Goal: Complete application form

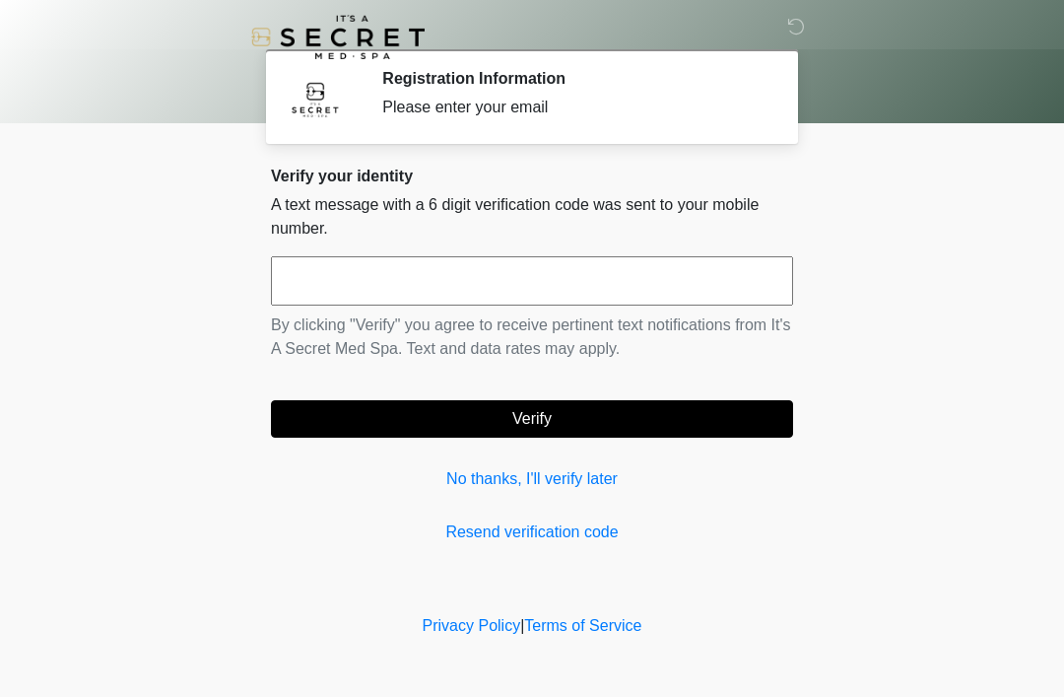
click at [519, 289] on input "text" at bounding box center [532, 280] width 522 height 49
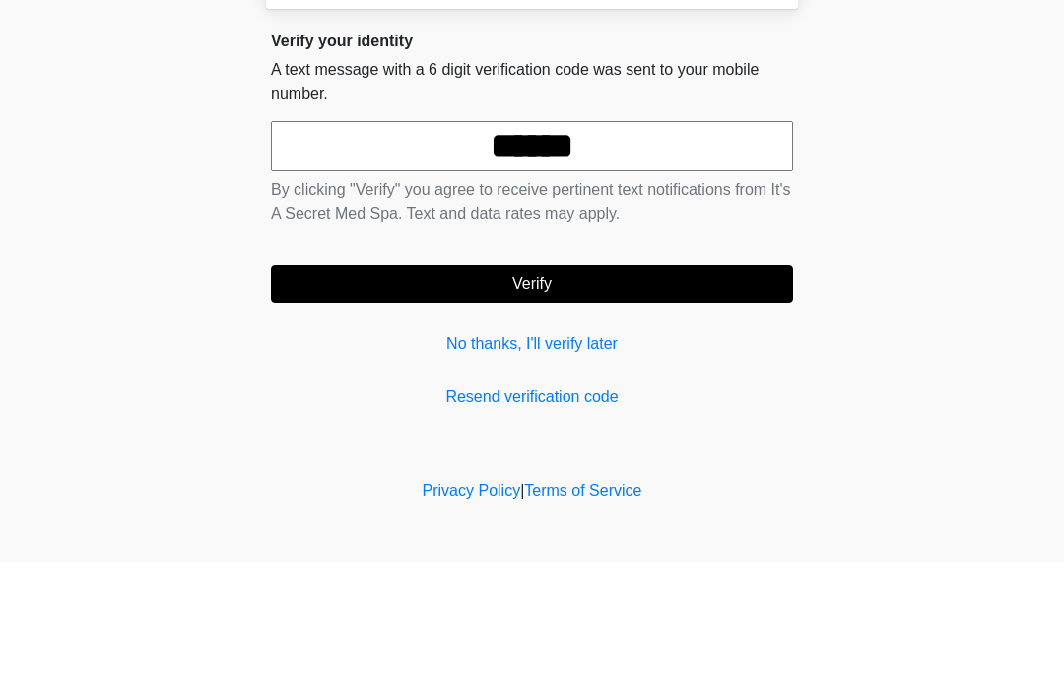
type input "******"
click at [629, 400] on button "Verify" at bounding box center [532, 418] width 522 height 37
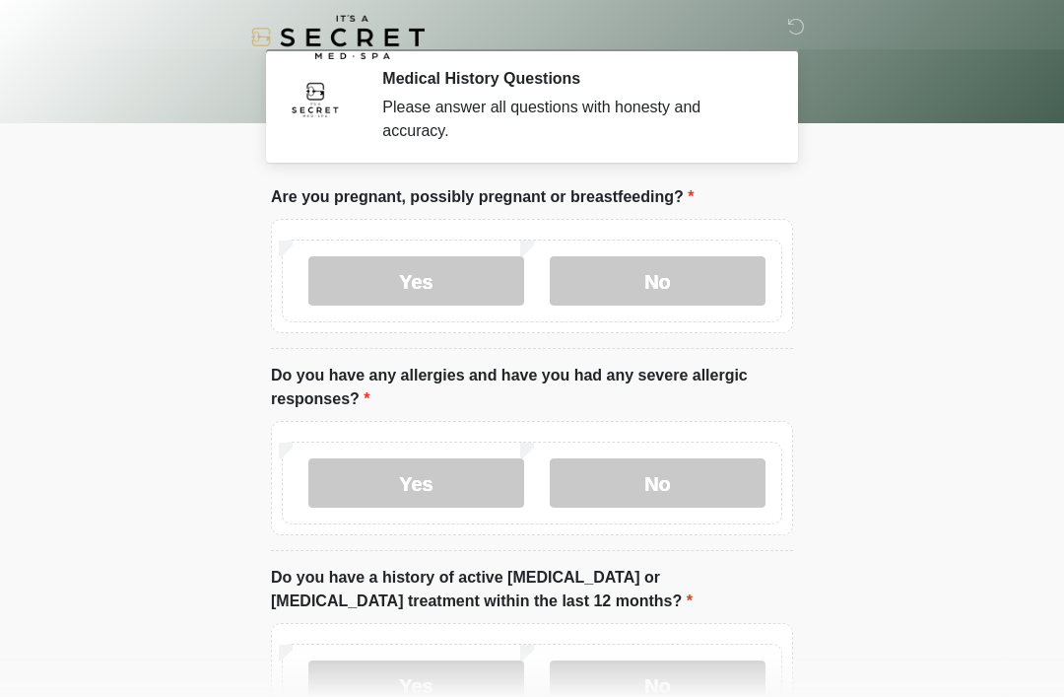
click at [683, 280] on label "No" at bounding box center [658, 280] width 216 height 49
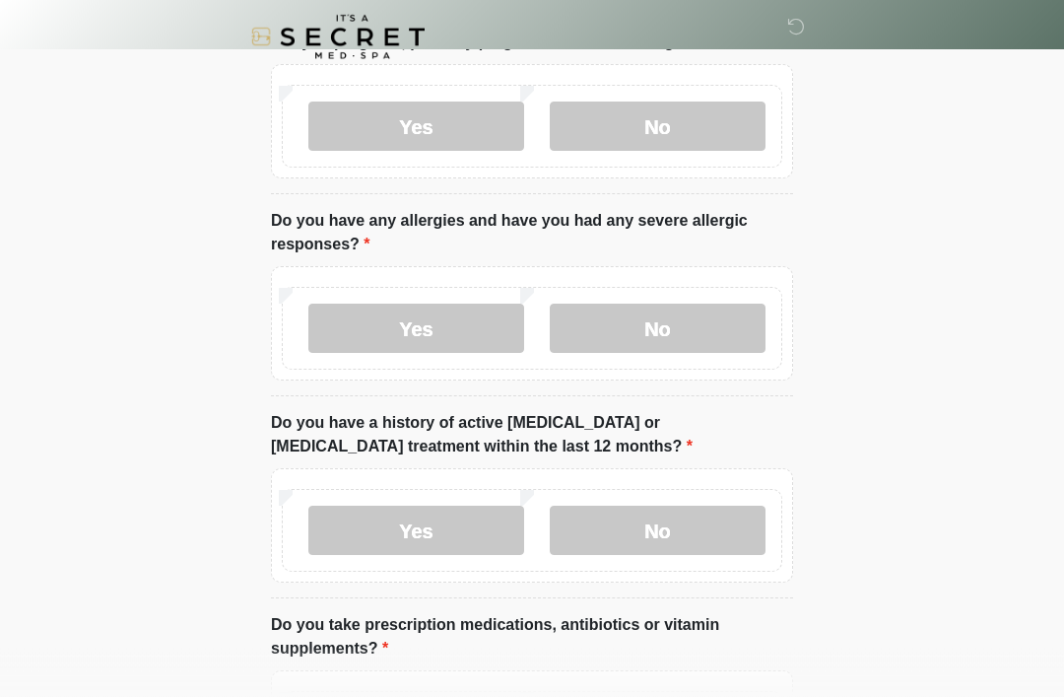
click at [719, 338] on label "No" at bounding box center [658, 329] width 216 height 49
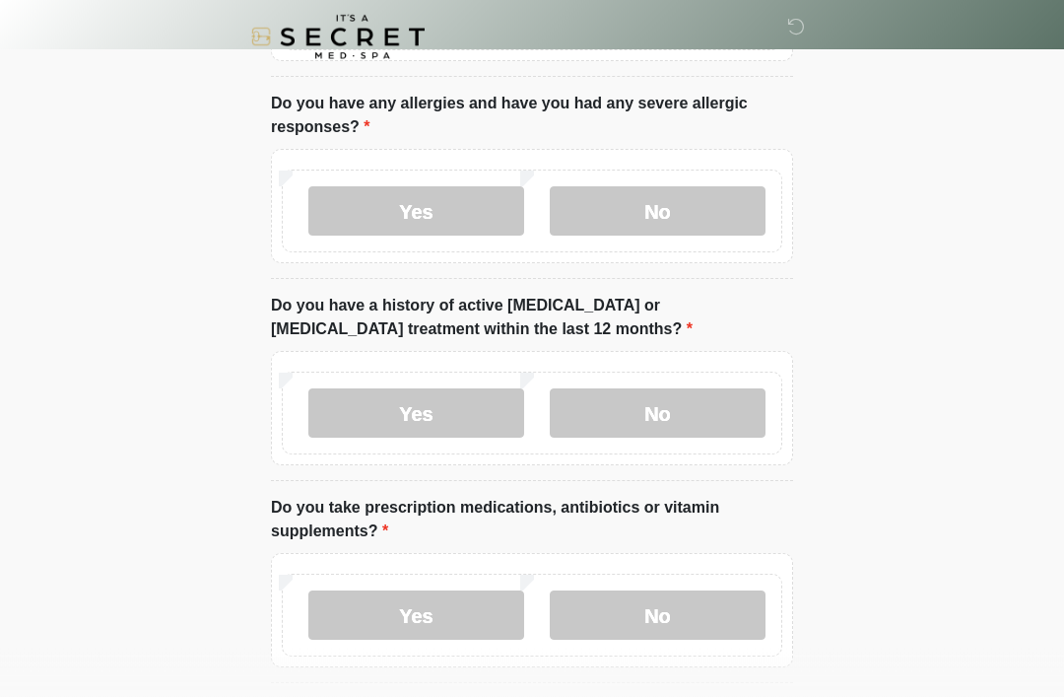
click at [670, 404] on label "No" at bounding box center [658, 413] width 216 height 49
click at [863, 425] on html "‎ ‎ Medical History Questions Please answer all questions with honesty and accu…" at bounding box center [532, 76] width 1064 height 697
click at [865, 344] on body "‎ ‎ Medical History Questions Please answer all questions with honesty and accu…" at bounding box center [532, 76] width 1064 height 697
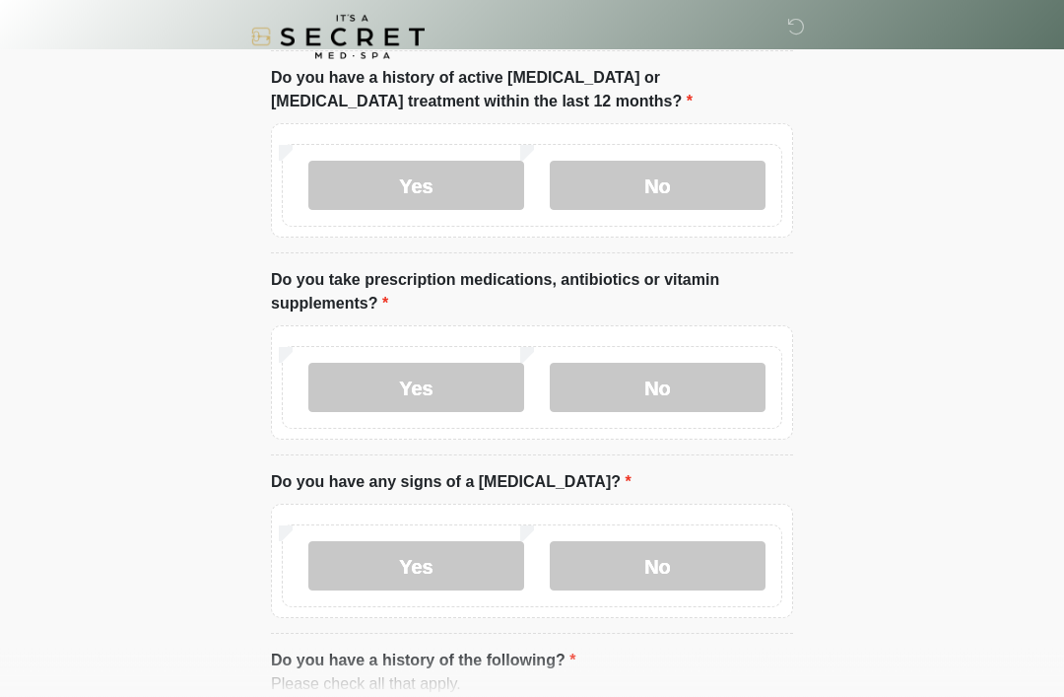
click at [471, 400] on label "Yes" at bounding box center [416, 388] width 216 height 49
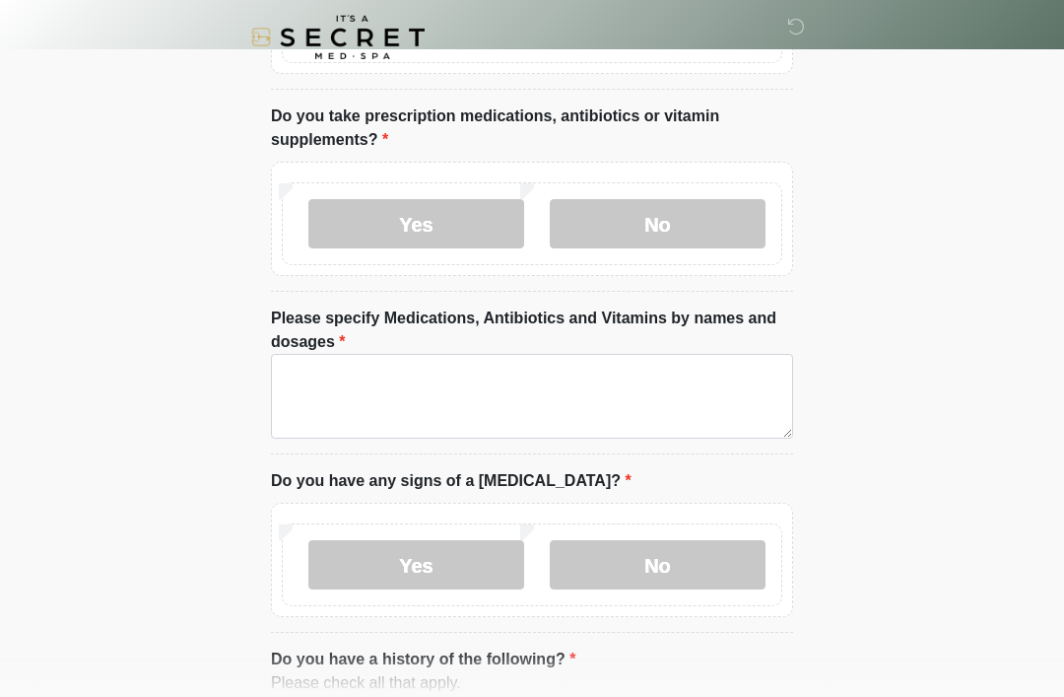
scroll to position [680, 0]
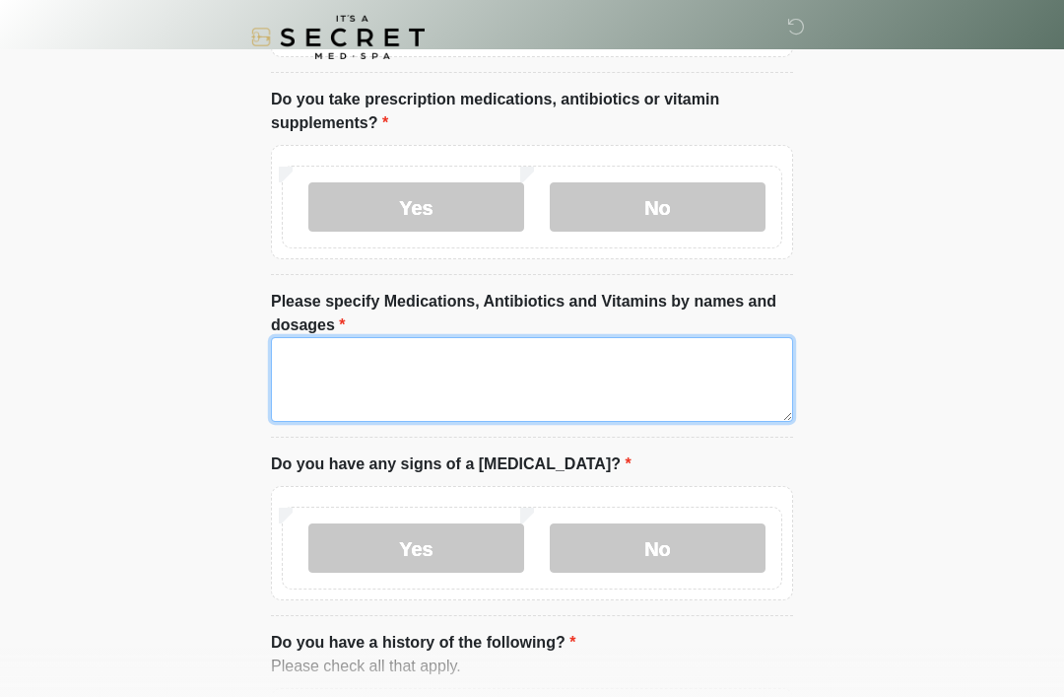
click at [514, 378] on textarea "Please specify Medications, Antibiotics and Vitamins by names and dosages" at bounding box center [532, 379] width 522 height 85
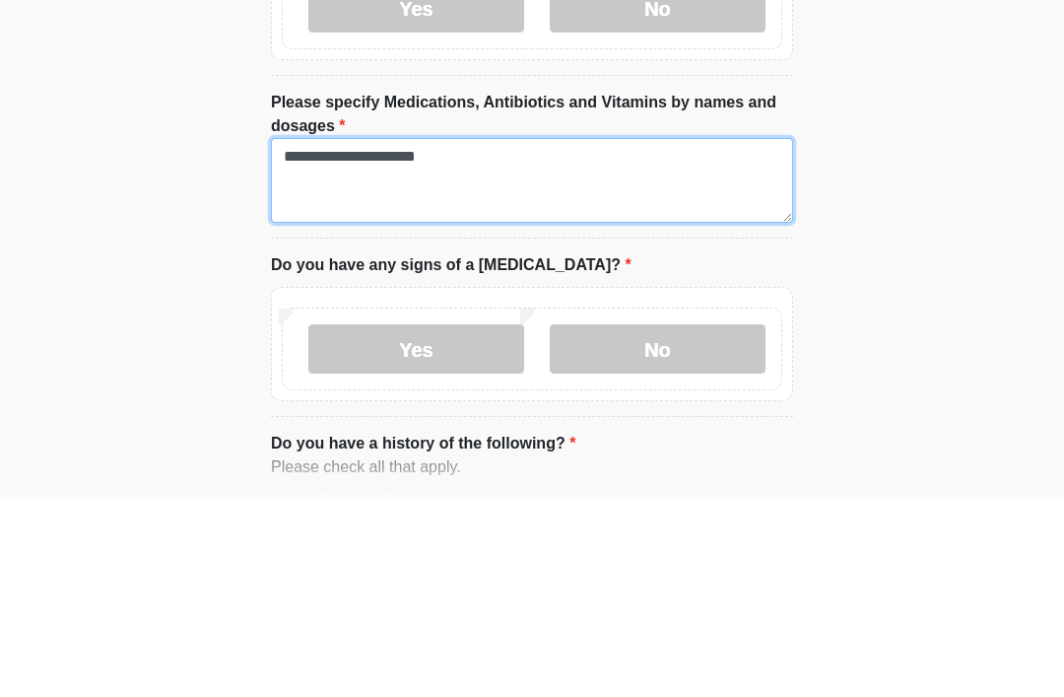
click at [460, 337] on textarea "**********" at bounding box center [532, 379] width 522 height 85
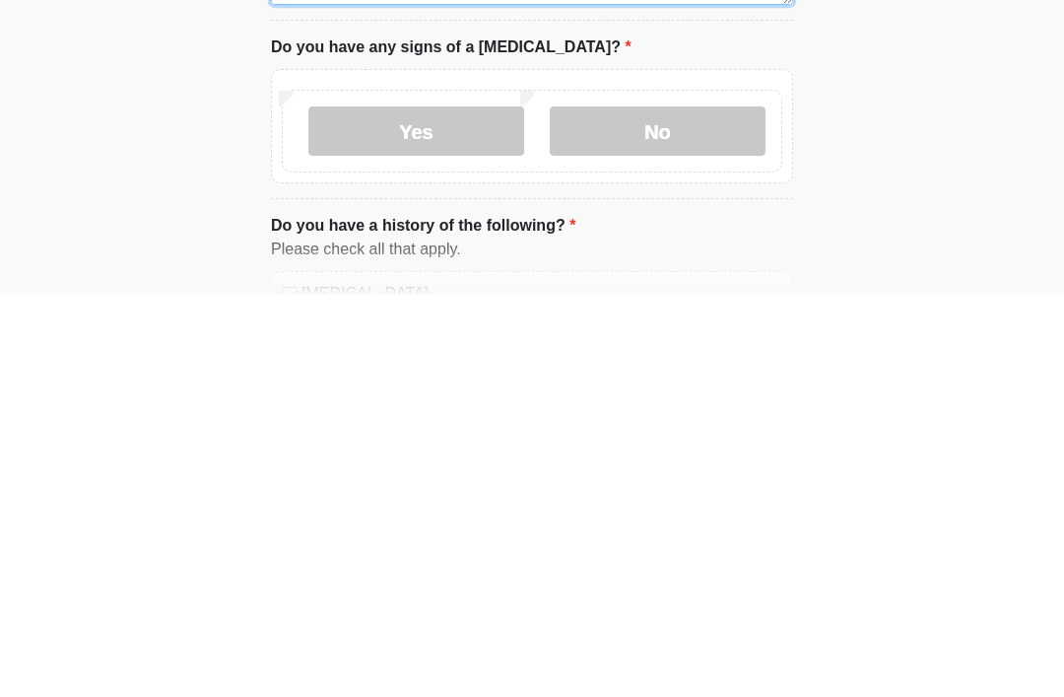
scroll to position [702, 0]
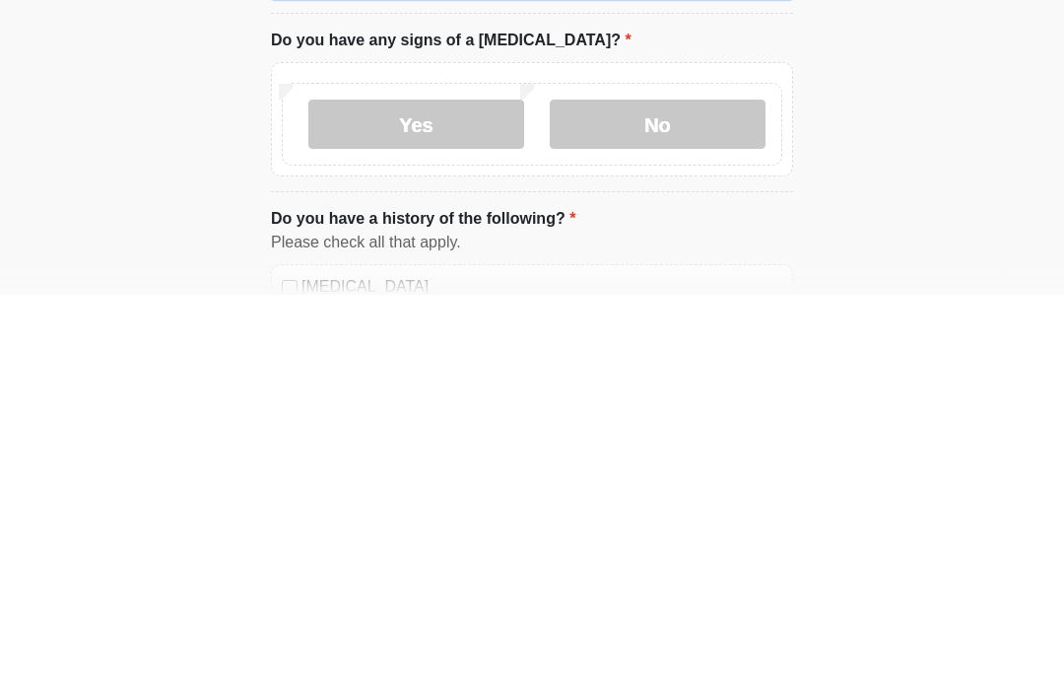
type textarea "**********"
click at [671, 502] on label "No" at bounding box center [658, 526] width 216 height 49
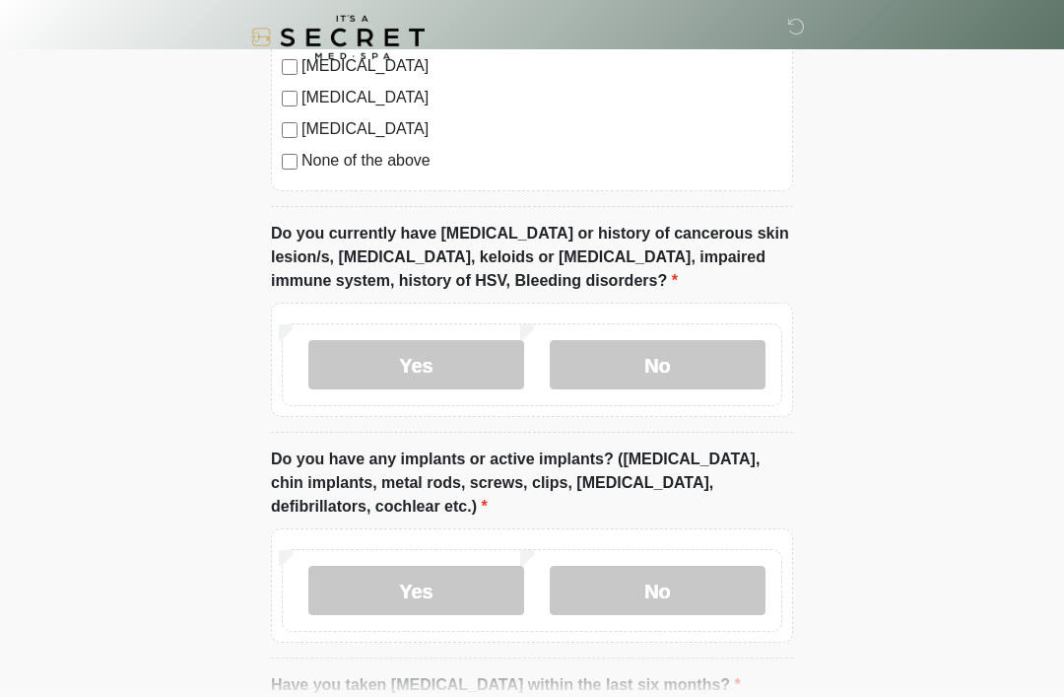
scroll to position [1575, 0]
click at [690, 366] on label "No" at bounding box center [658, 366] width 216 height 49
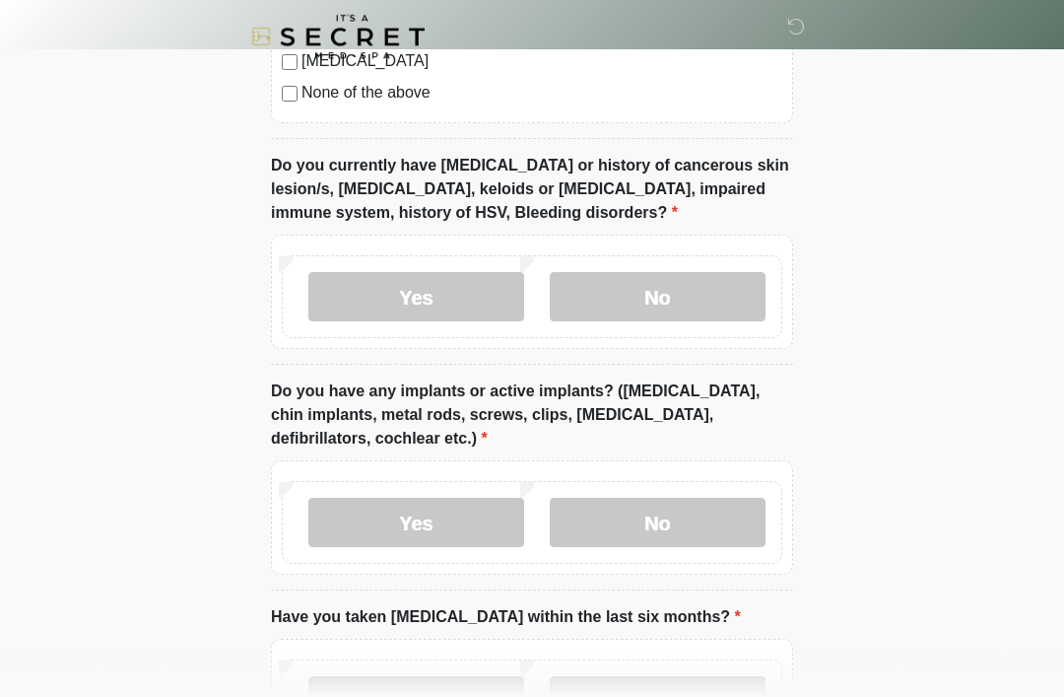
click at [653, 515] on label "No" at bounding box center [658, 523] width 216 height 49
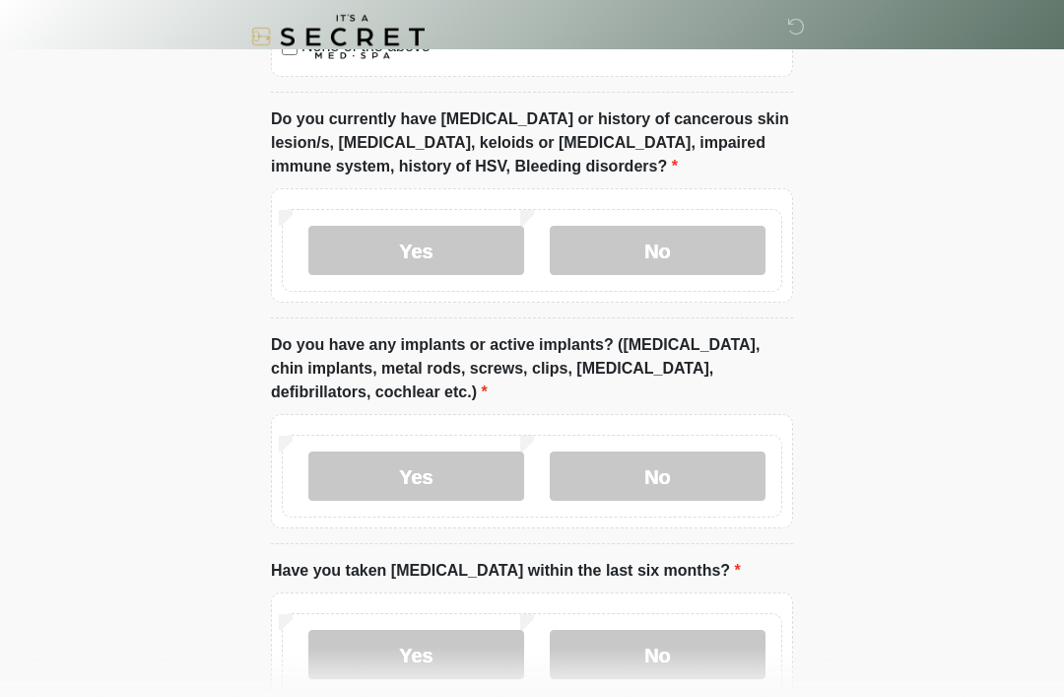
scroll to position [1808, 0]
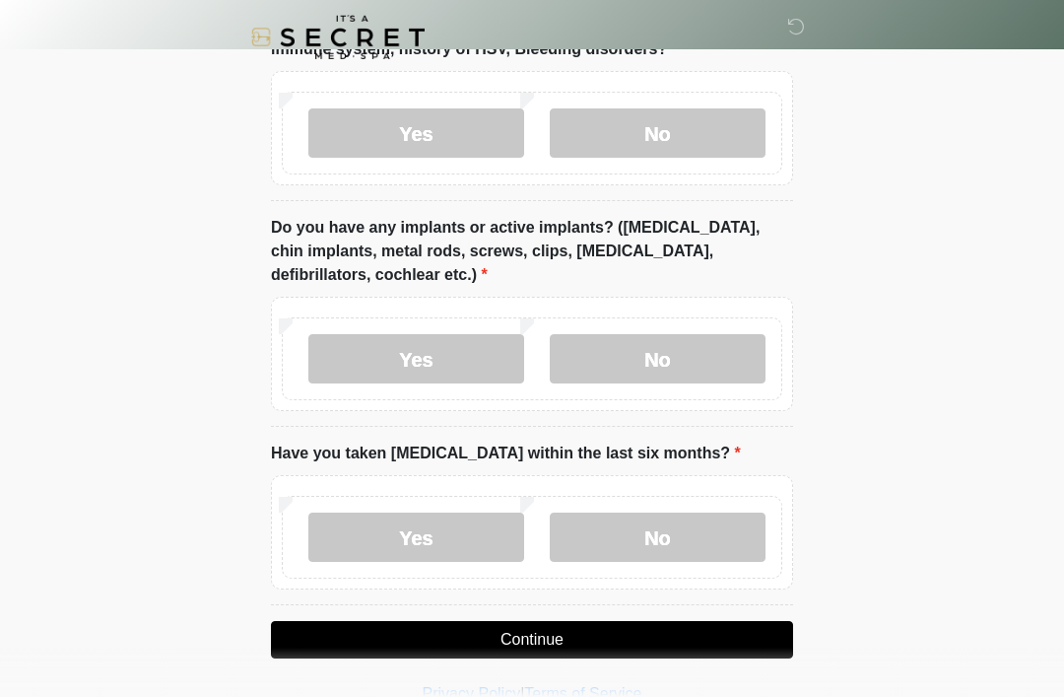
click at [659, 548] on label "No" at bounding box center [658, 536] width 216 height 49
click at [583, 630] on button "Continue" at bounding box center [532, 639] width 522 height 37
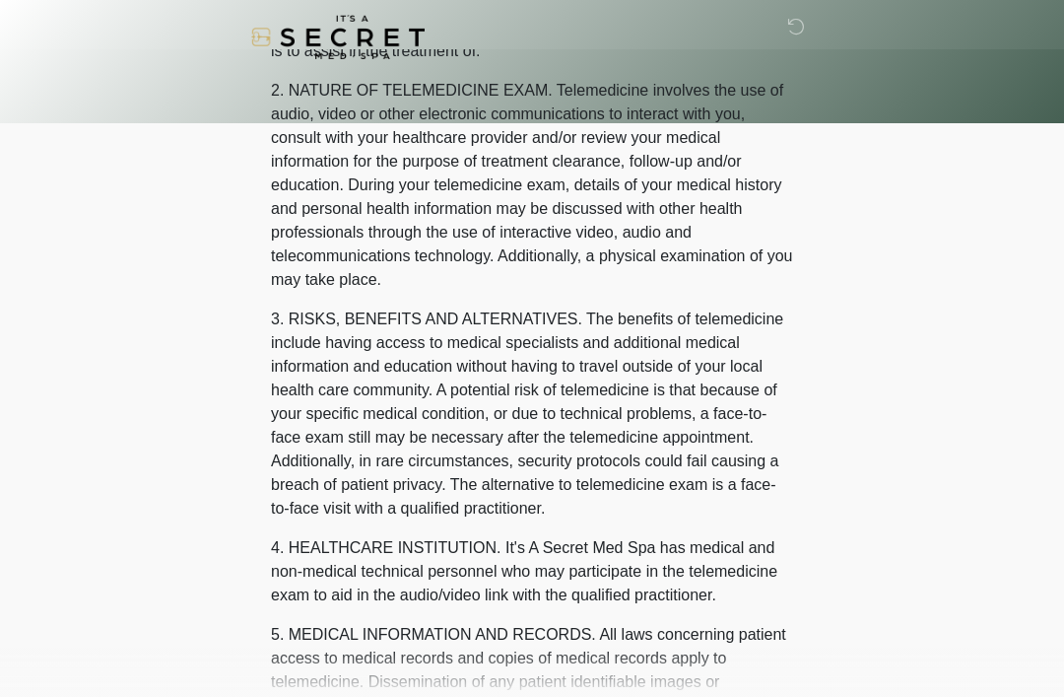
scroll to position [0, 0]
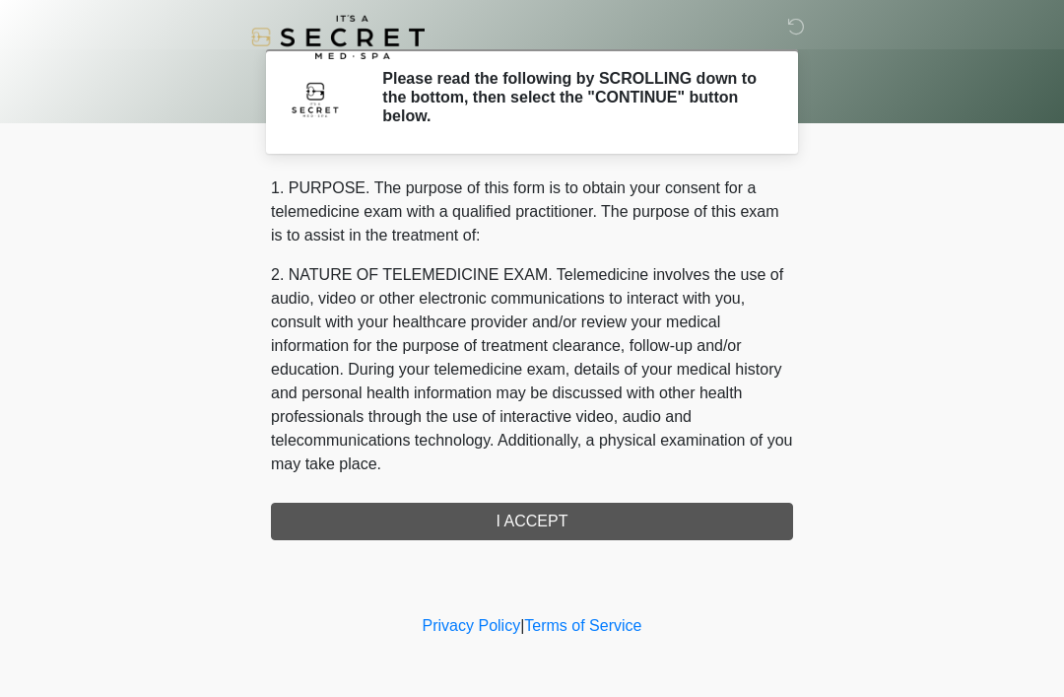
click at [540, 522] on div "1. PURPOSE. The purpose of this form is to obtain your consent for a telemedici…" at bounding box center [532, 358] width 522 height 364
click at [524, 518] on div "1. PURPOSE. The purpose of this form is to obtain your consent for a telemedici…" at bounding box center [532, 358] width 522 height 364
click at [545, 525] on div "1. PURPOSE. The purpose of this form is to obtain your consent for a telemedici…" at bounding box center [532, 358] width 522 height 364
click at [545, 524] on div "1. PURPOSE. The purpose of this form is to obtain your consent for a telemedici…" at bounding box center [532, 358] width 522 height 364
click at [533, 513] on div "1. PURPOSE. The purpose of this form is to obtain your consent for a telemedici…" at bounding box center [532, 358] width 522 height 364
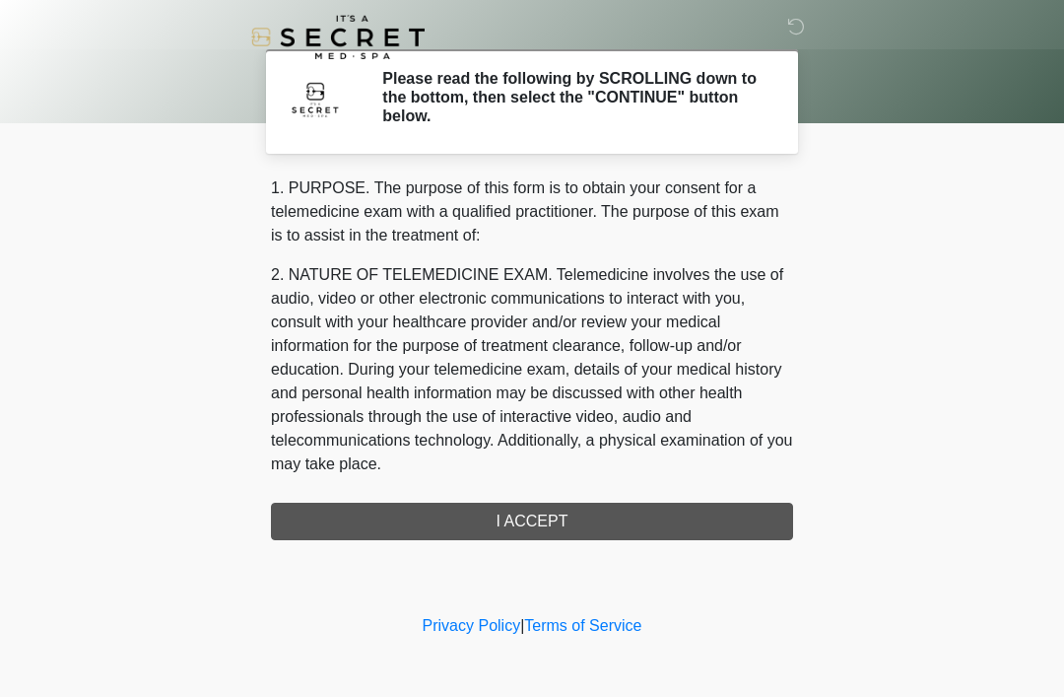
click at [549, 510] on div "1. PURPOSE. The purpose of this form is to obtain your consent for a telemedici…" at bounding box center [532, 358] width 522 height 364
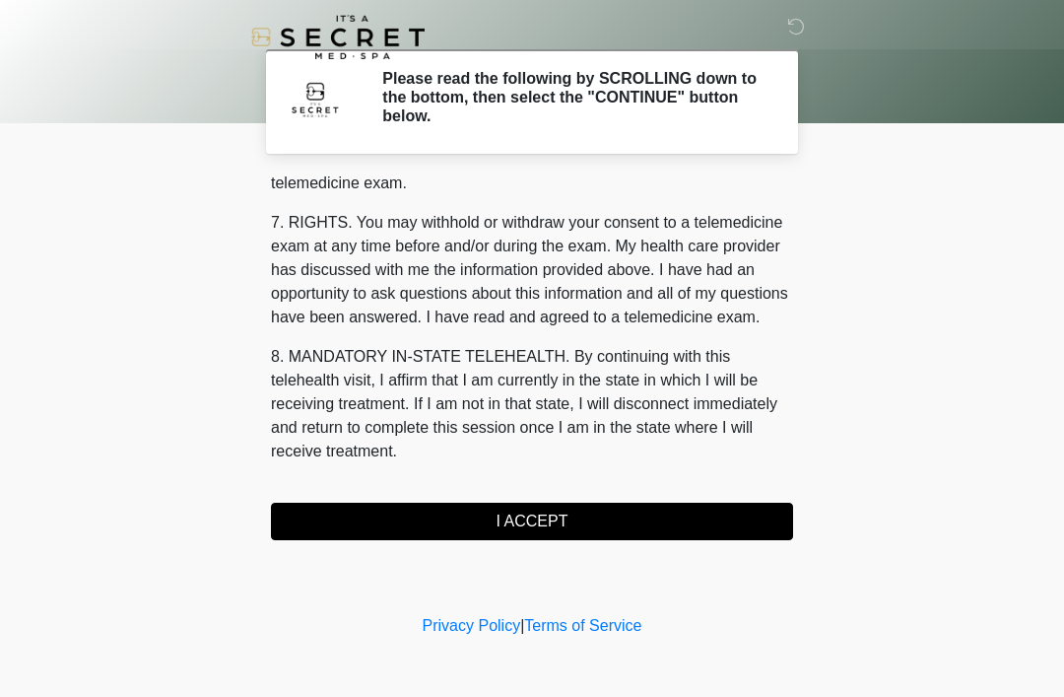
scroll to position [841, 0]
click at [654, 523] on button "I ACCEPT" at bounding box center [532, 521] width 522 height 37
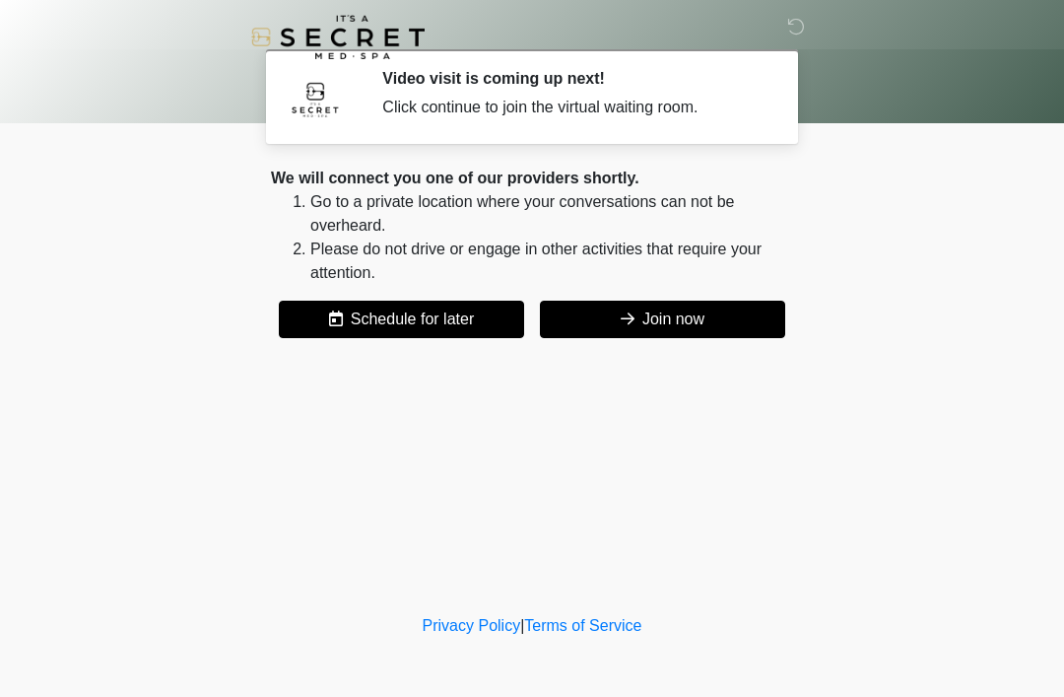
click at [683, 320] on button "Join now" at bounding box center [662, 319] width 245 height 37
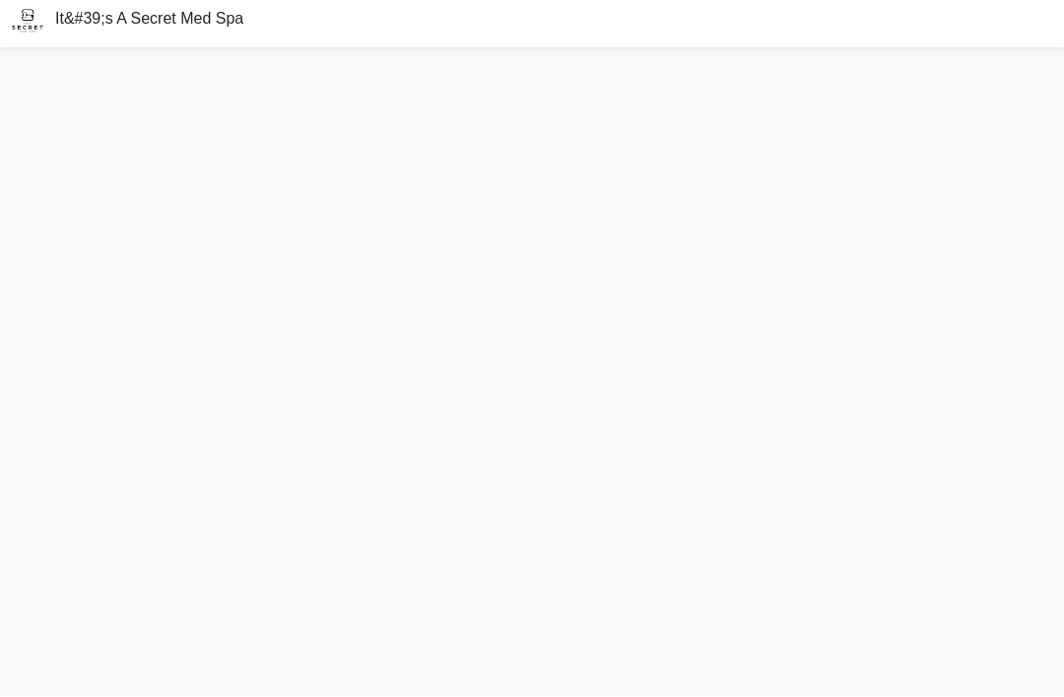
scroll to position [44, 0]
